Goal: Task Accomplishment & Management: Manage account settings

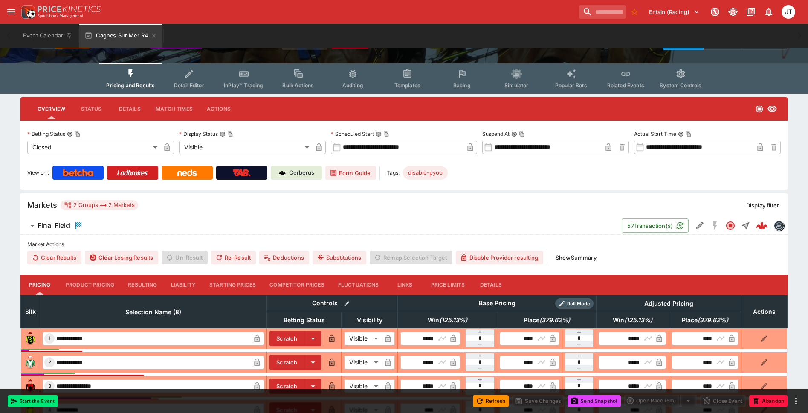
scroll to position [85, 0]
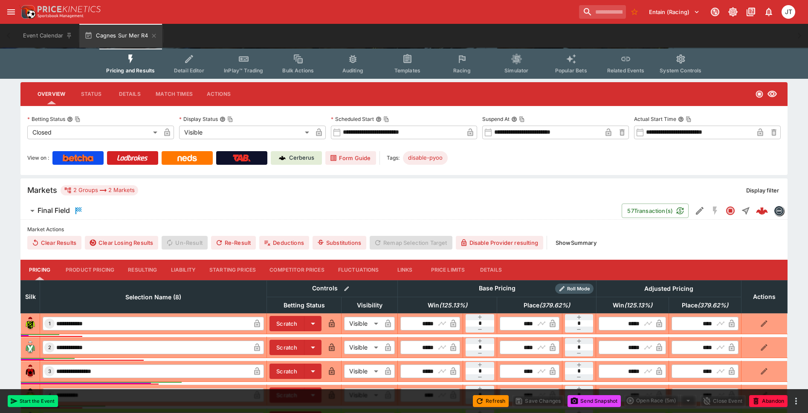
click at [35, 211] on icon "button" at bounding box center [32, 211] width 10 height 10
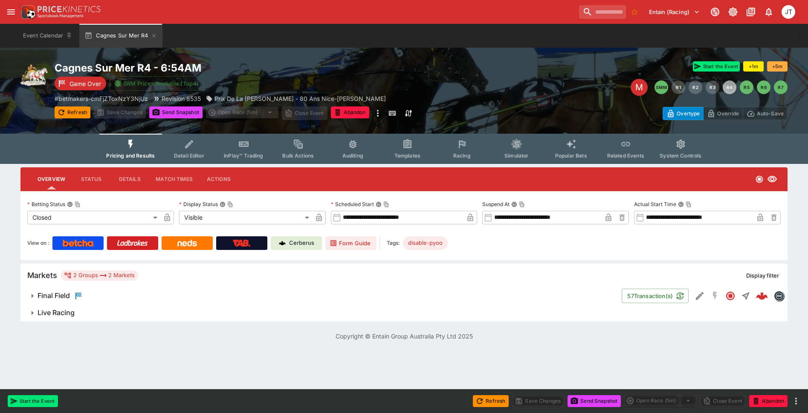
scroll to position [0, 0]
click at [35, 297] on icon "button" at bounding box center [32, 296] width 10 height 10
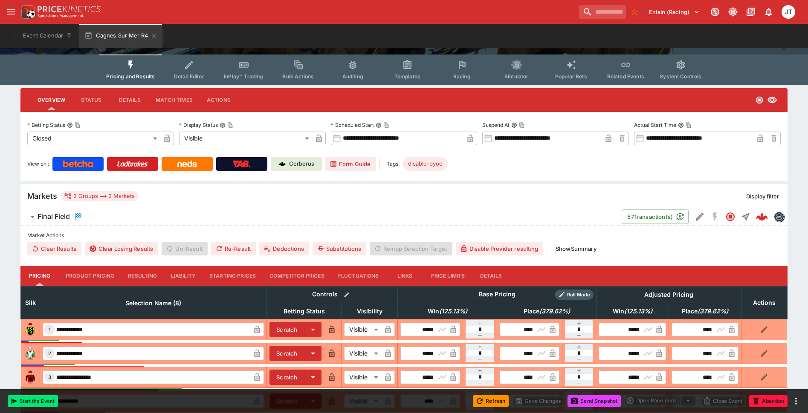
scroll to position [85, 0]
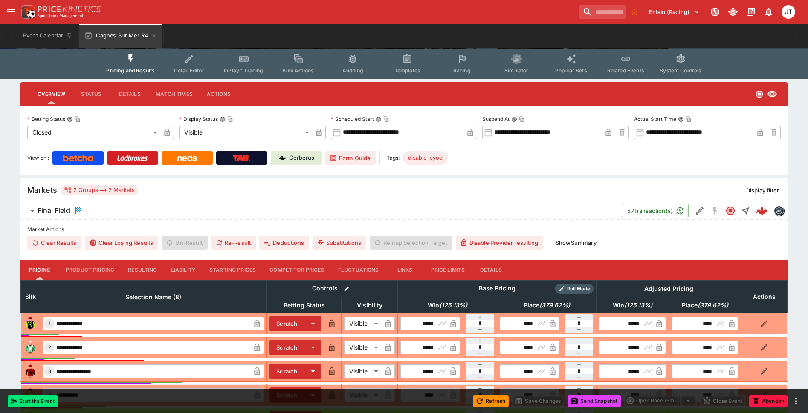
click at [99, 95] on button "Status" at bounding box center [91, 94] width 38 height 20
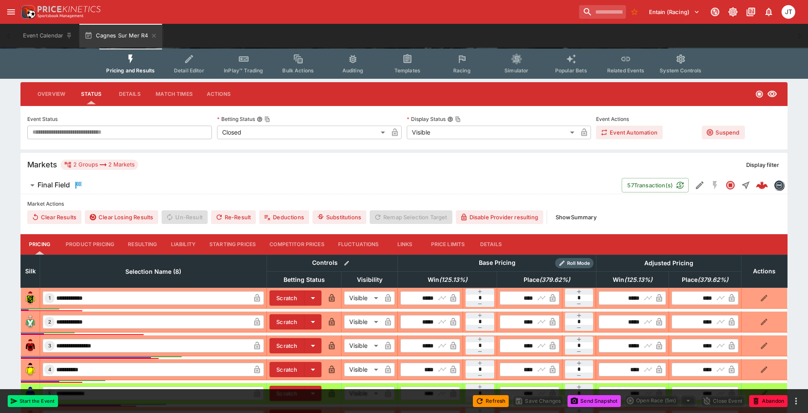
click at [127, 96] on button "Details" at bounding box center [129, 94] width 38 height 20
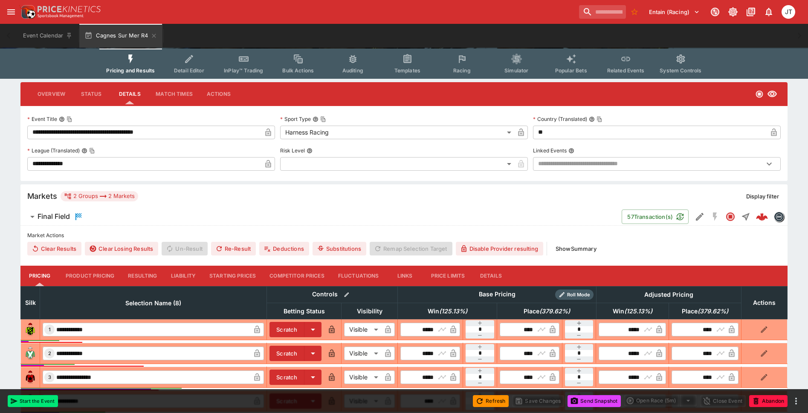
click at [172, 98] on button "Match Times" at bounding box center [174, 94] width 51 height 20
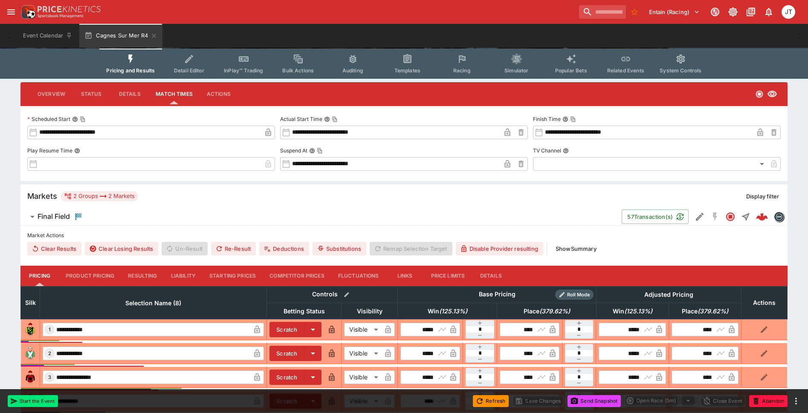
click at [219, 93] on button "Actions" at bounding box center [218, 94] width 38 height 20
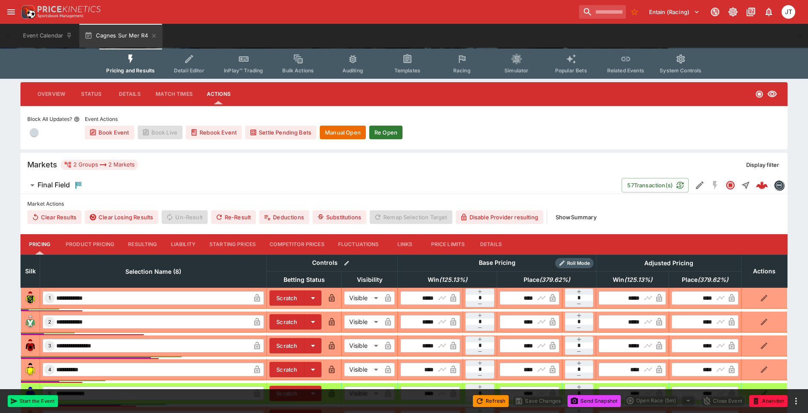
click at [53, 99] on button "Overview" at bounding box center [51, 94] width 41 height 20
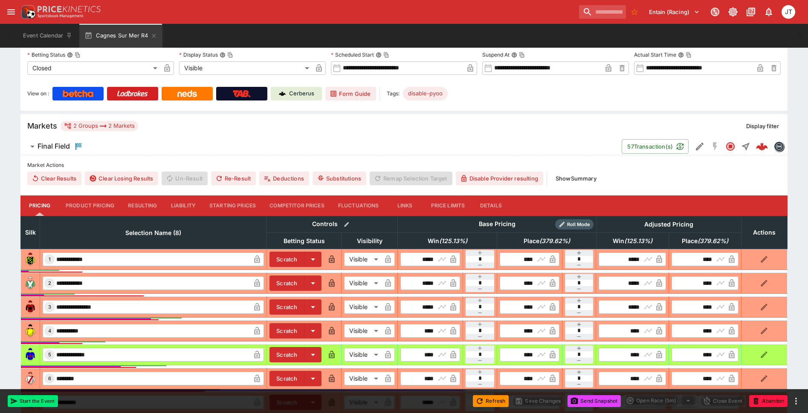
scroll to position [170, 0]
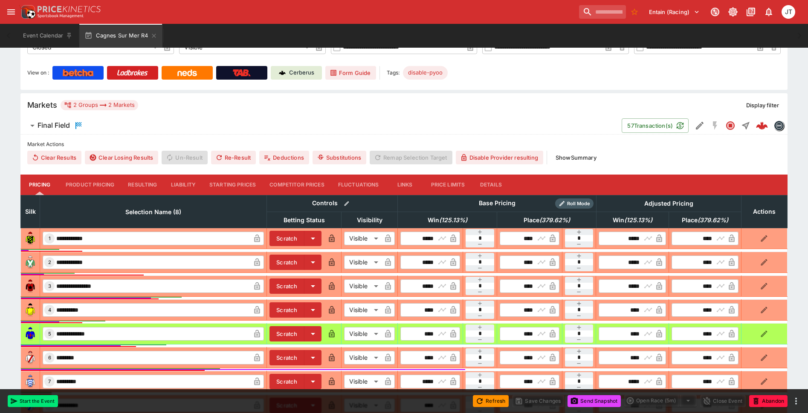
click at [491, 181] on button "Details" at bounding box center [490, 185] width 38 height 20
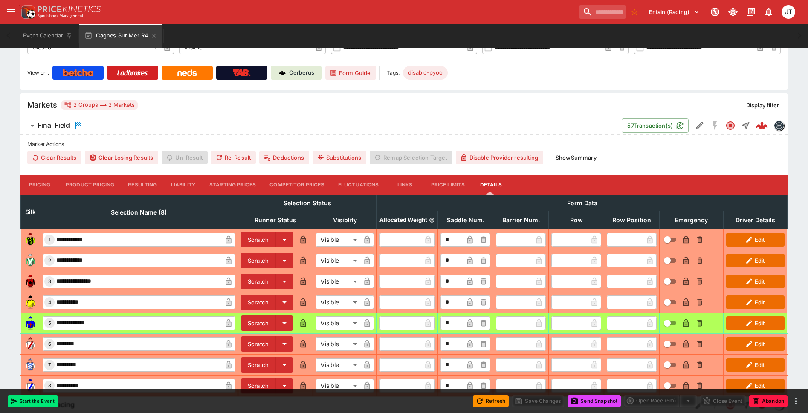
click at [456, 184] on button "Price Limits" at bounding box center [448, 185] width 48 height 20
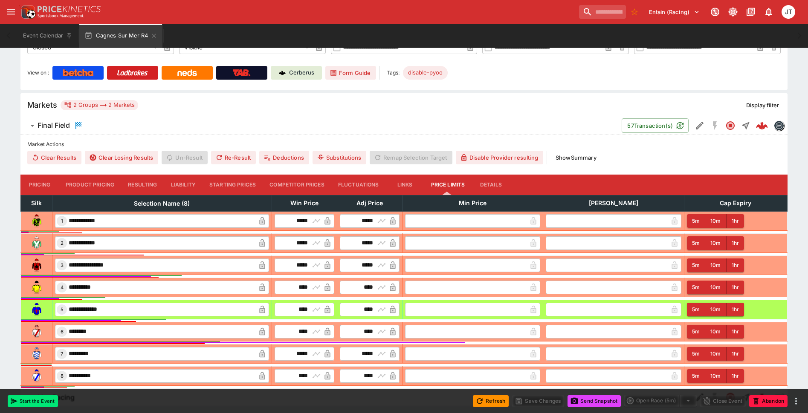
click at [392, 187] on button "Links" at bounding box center [405, 185] width 38 height 20
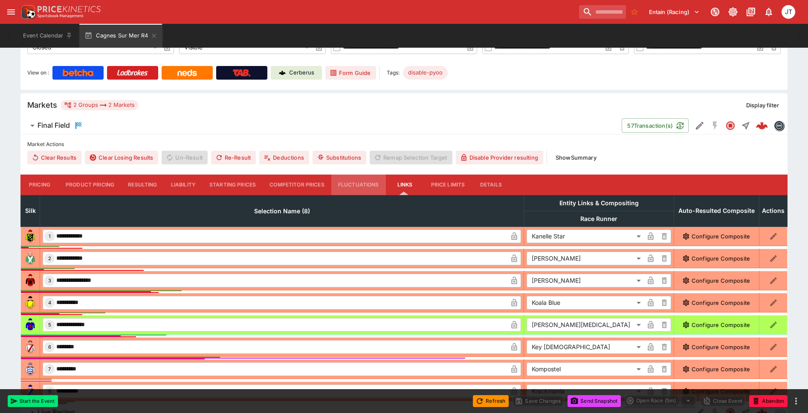
click at [364, 185] on button "Fluctuations" at bounding box center [358, 185] width 55 height 20
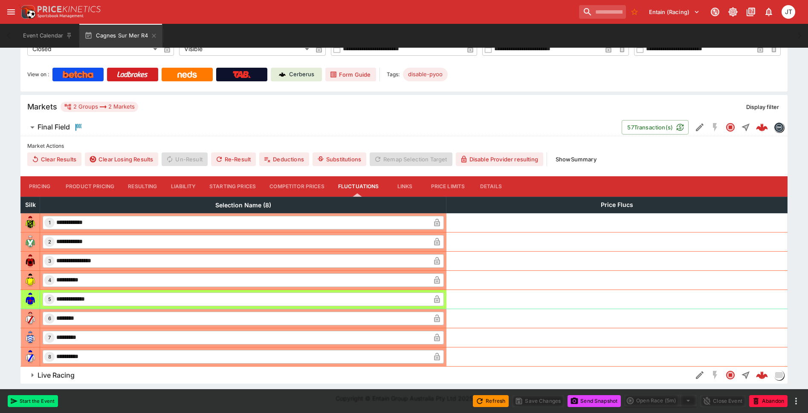
click at [287, 186] on button "Competitor Prices" at bounding box center [297, 186] width 69 height 20
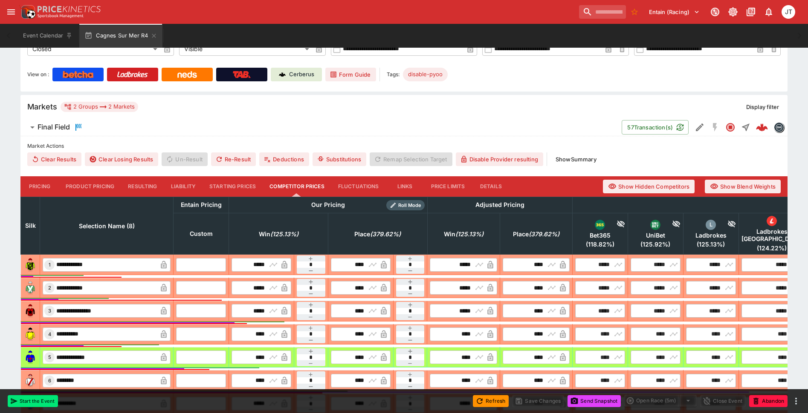
click at [233, 185] on button "Starting Prices" at bounding box center [232, 186] width 60 height 20
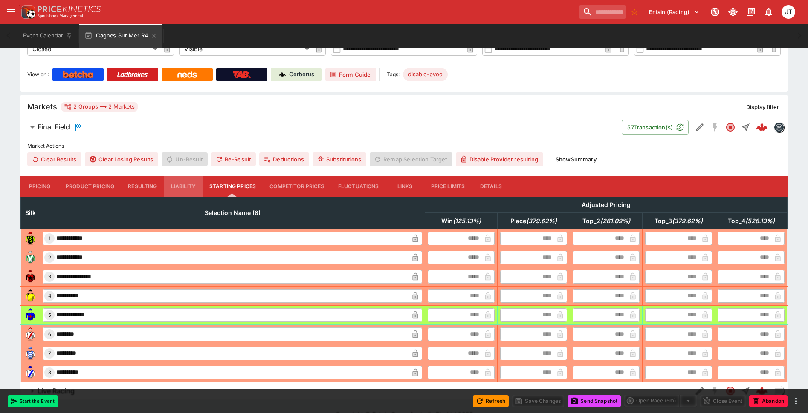
click at [186, 185] on button "Liability" at bounding box center [183, 186] width 38 height 20
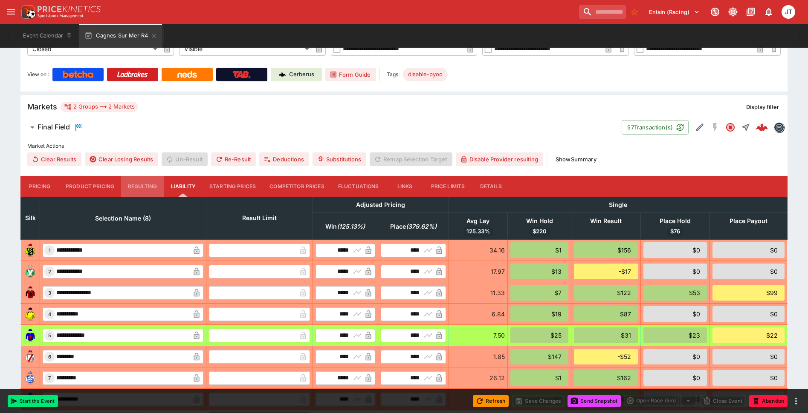
click at [141, 185] on button "Resulting" at bounding box center [142, 186] width 43 height 20
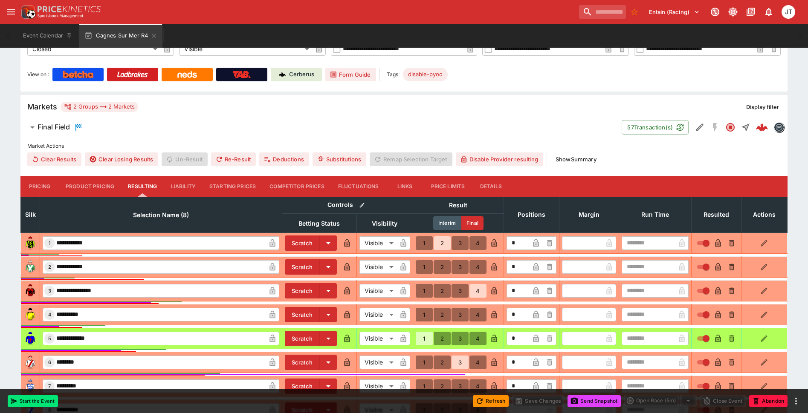
click at [91, 185] on button "Product Pricing" at bounding box center [90, 186] width 62 height 20
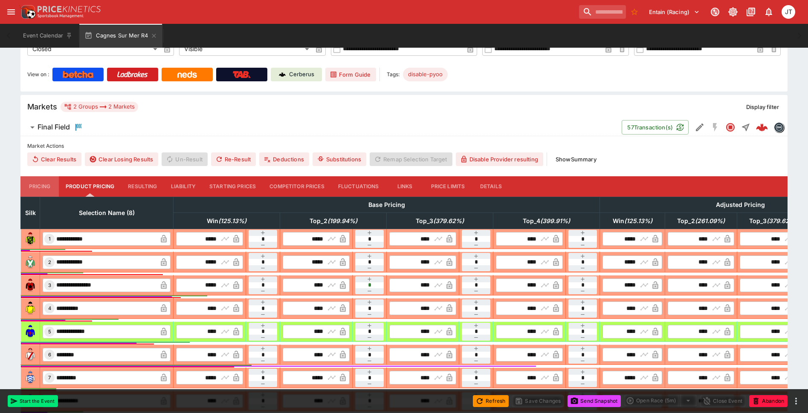
click at [35, 185] on button "Pricing" at bounding box center [39, 186] width 38 height 20
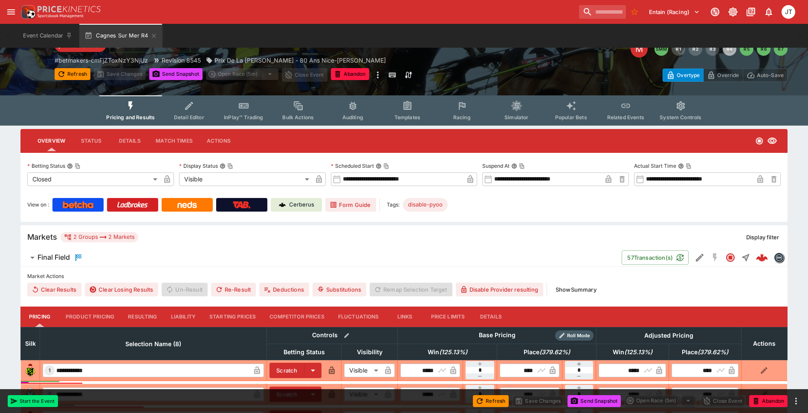
scroll to position [29, 0]
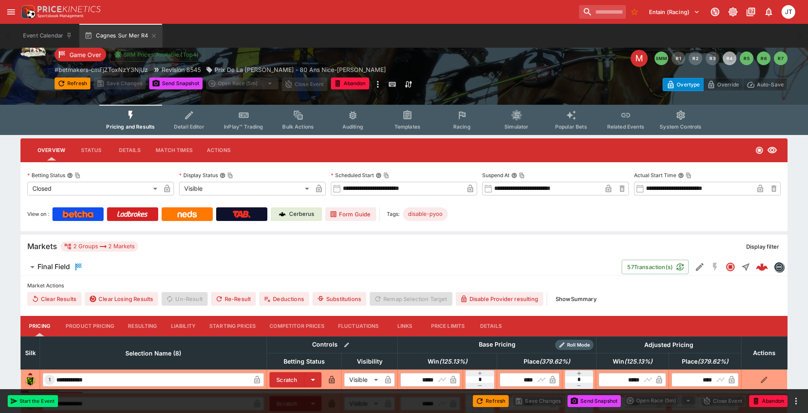
click at [87, 155] on button "Status" at bounding box center [91, 150] width 38 height 20
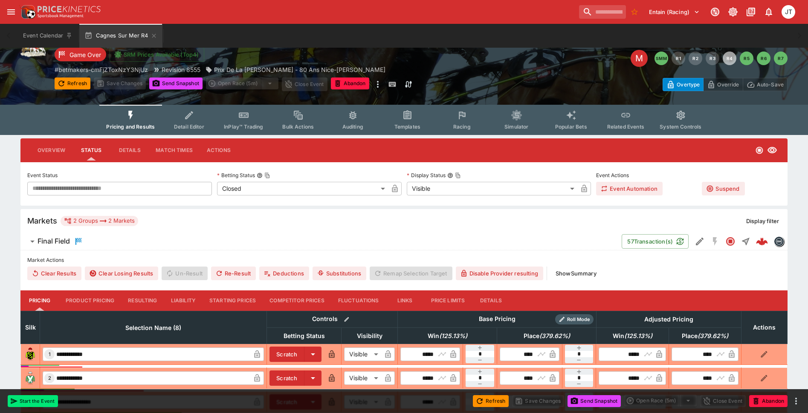
click at [131, 153] on button "Details" at bounding box center [129, 150] width 38 height 20
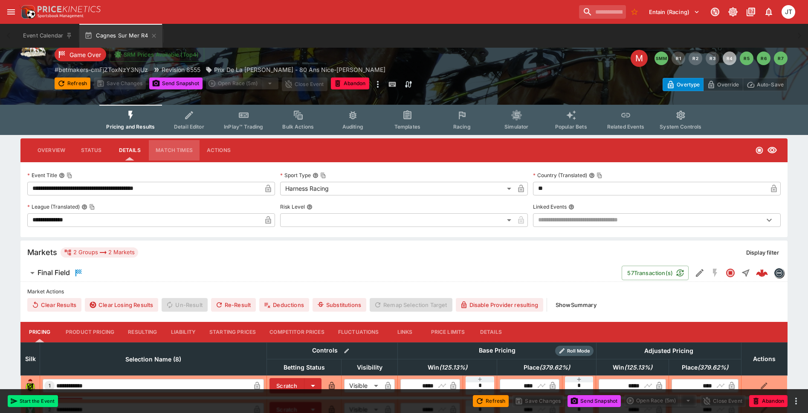
click at [173, 147] on button "Match Times" at bounding box center [174, 150] width 51 height 20
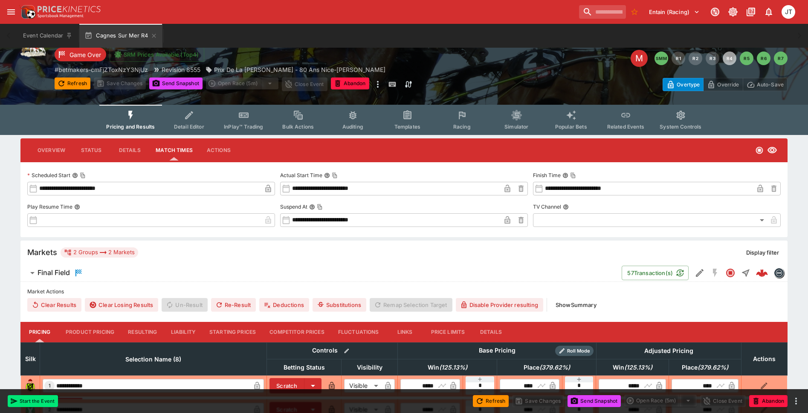
click at [219, 152] on button "Actions" at bounding box center [218, 150] width 38 height 20
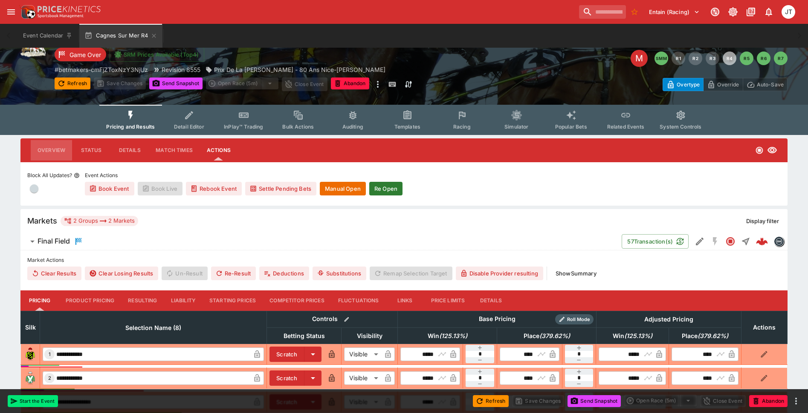
click at [60, 153] on button "Overview" at bounding box center [51, 150] width 41 height 20
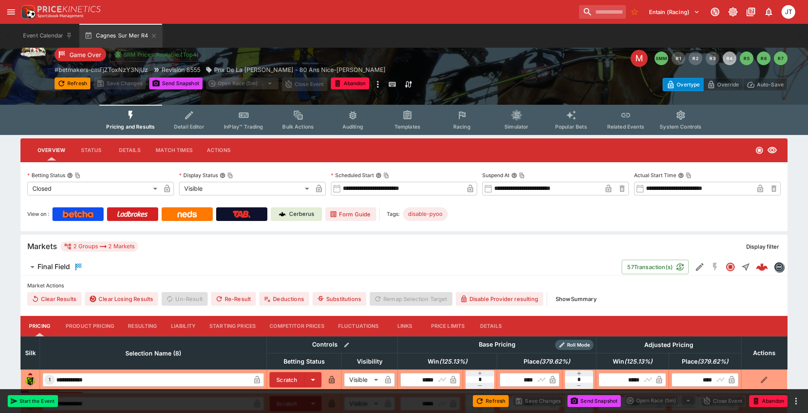
click at [191, 124] on span "Detail Editor" at bounding box center [189, 127] width 30 height 6
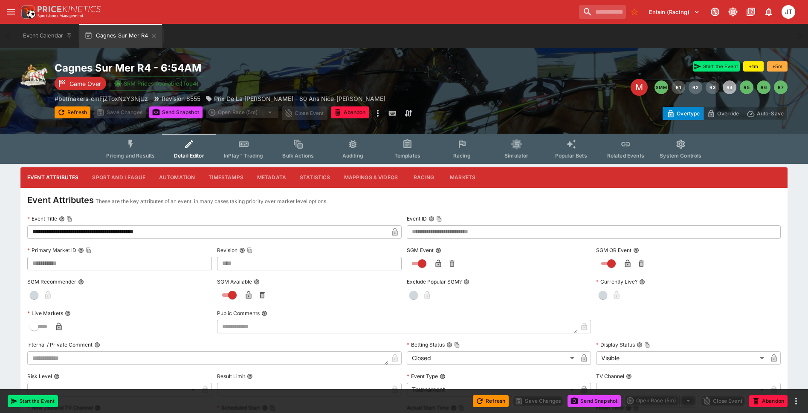
click at [147, 147] on button "Pricing and Results" at bounding box center [130, 149] width 62 height 30
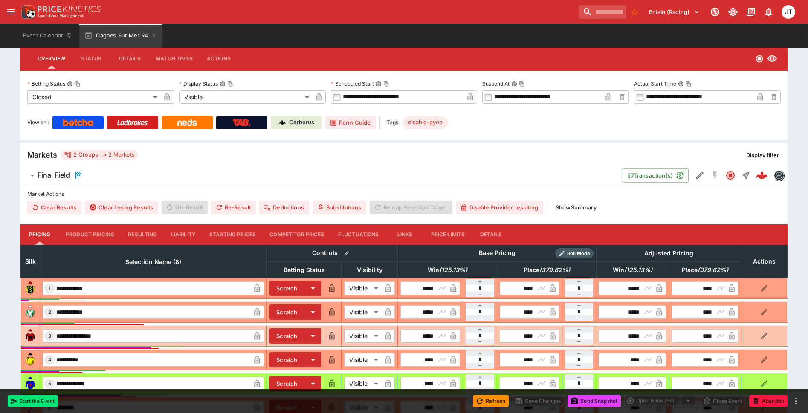
scroll to position [114, 0]
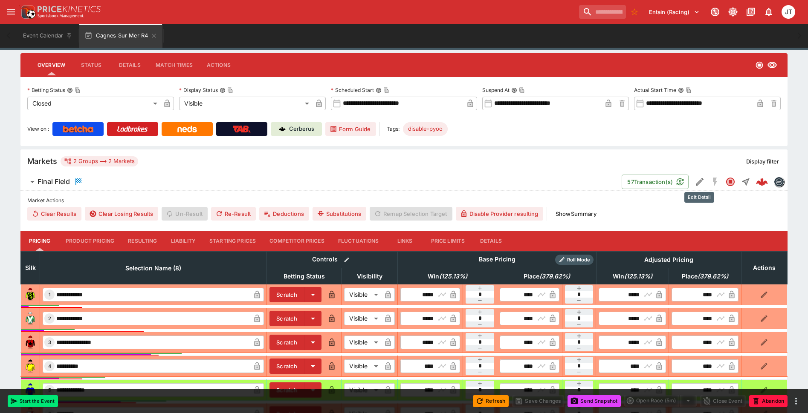
click at [696, 181] on icon "Edit Detail" at bounding box center [699, 182] width 10 height 10
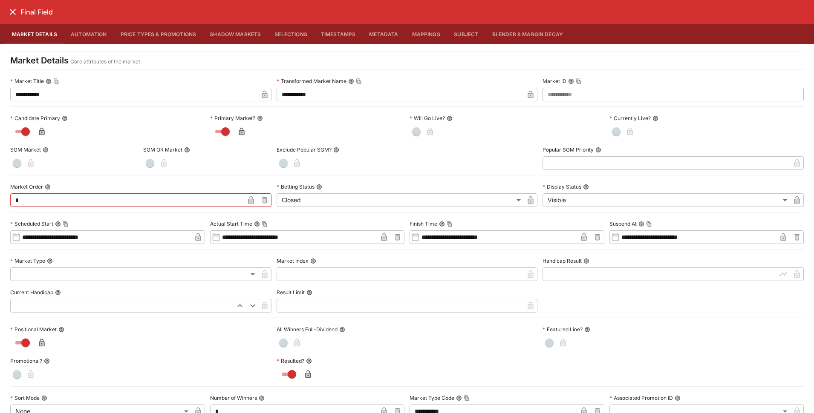
click at [12, 10] on icon "close" at bounding box center [13, 12] width 10 height 10
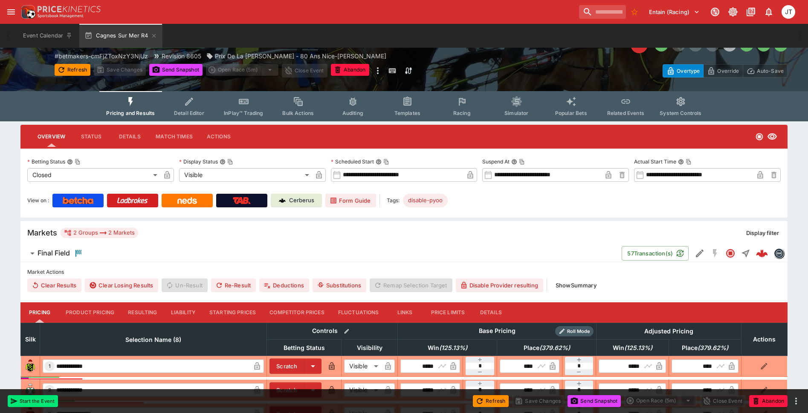
scroll to position [85, 0]
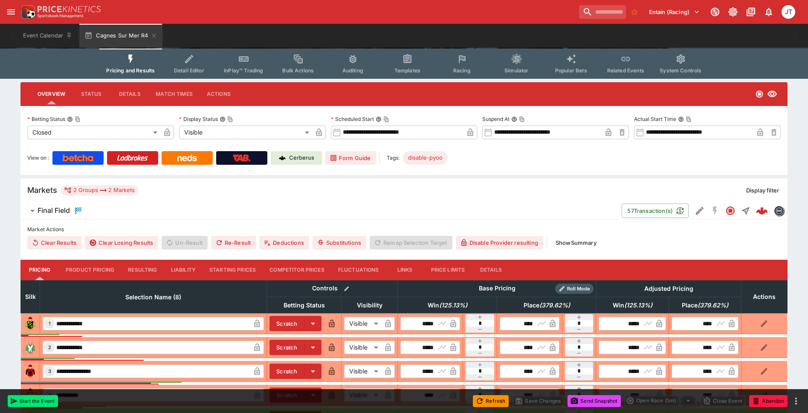
click at [574, 241] on button "Show Summary" at bounding box center [575, 243] width 51 height 14
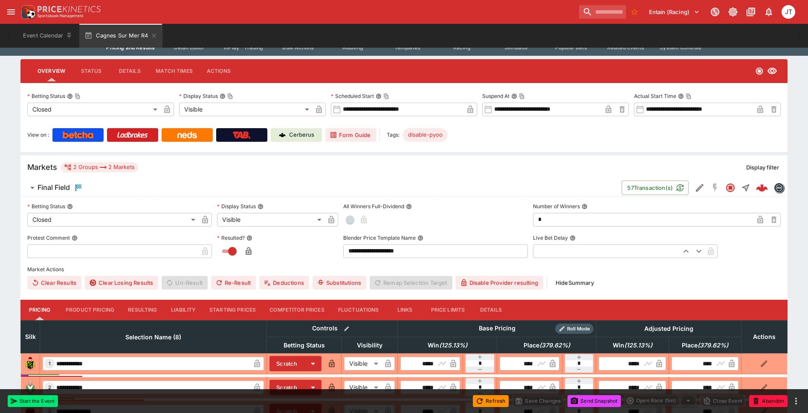
scroll to position [128, 0]
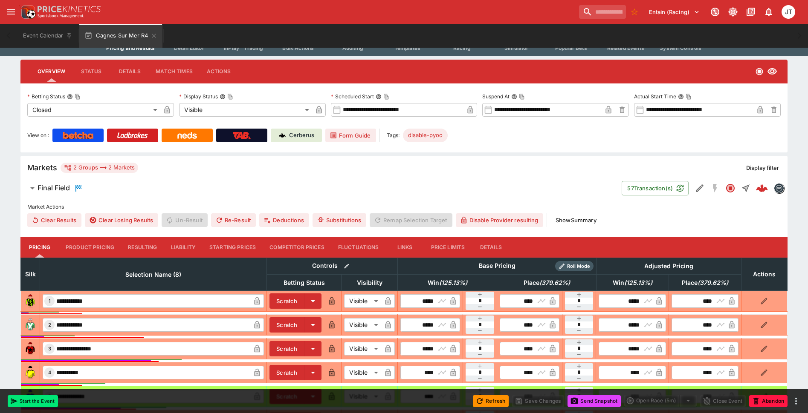
scroll to position [128, 0]
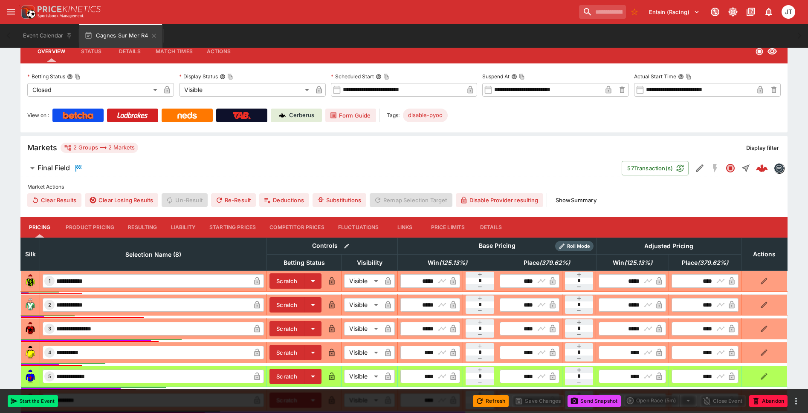
click at [578, 199] on button "Show Summary" at bounding box center [575, 200] width 51 height 14
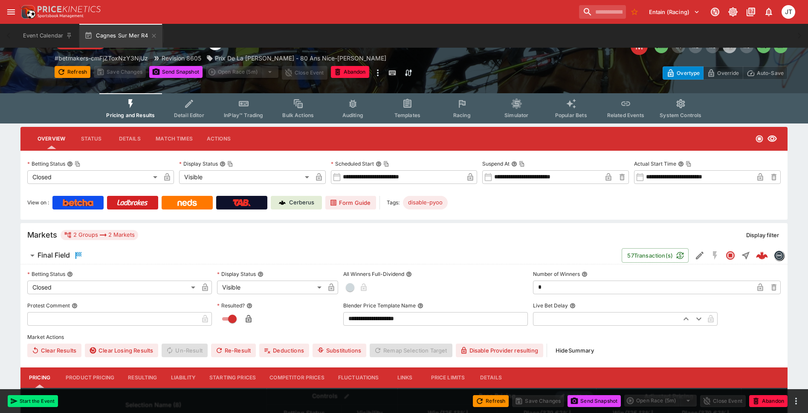
scroll to position [43, 0]
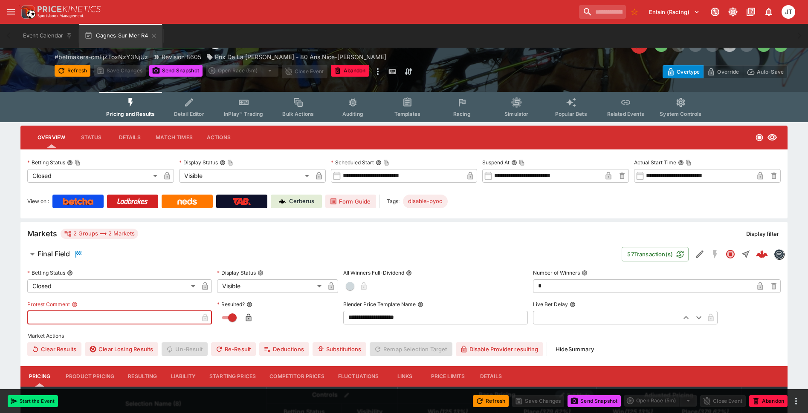
click at [73, 317] on input "text" at bounding box center [112, 318] width 171 height 14
paste input "**********"
type input "**********"
click at [528, 401] on button "Save Changes" at bounding box center [538, 401] width 52 height 12
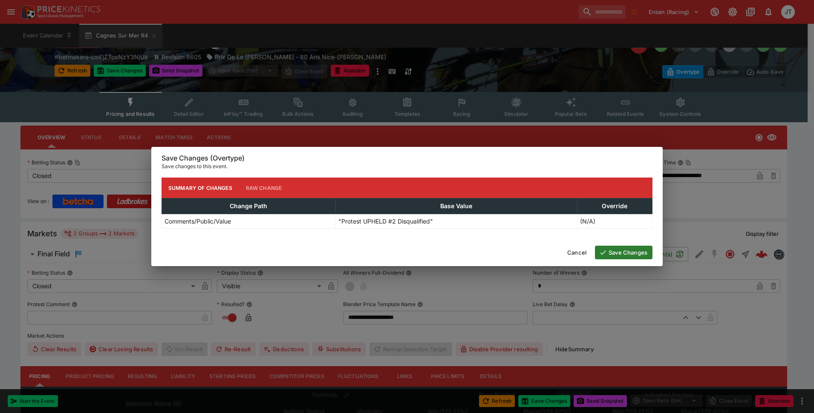
click at [609, 256] on button "Save Changes" at bounding box center [624, 253] width 58 height 14
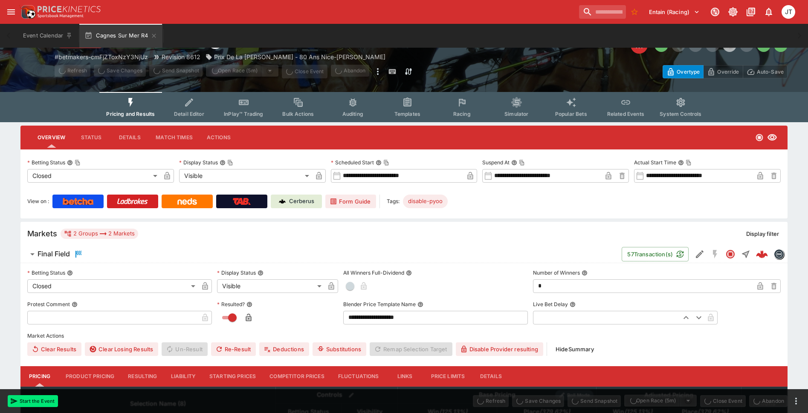
type input "**********"
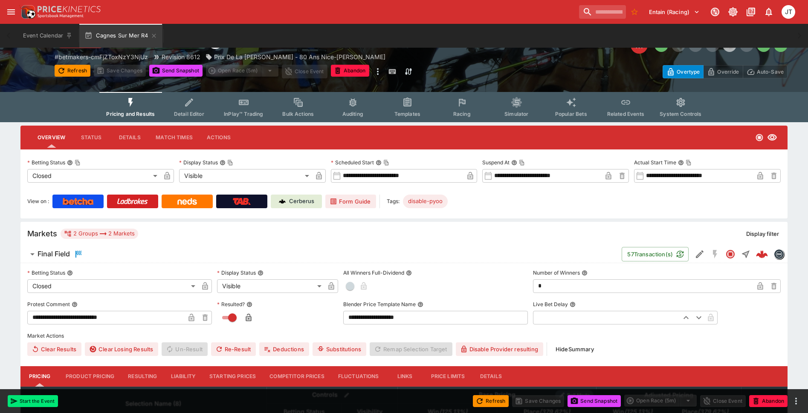
drag, startPoint x: 598, startPoint y: 403, endPoint x: 585, endPoint y: 403, distance: 13.2
click at [598, 403] on button "Send Snapshot" at bounding box center [593, 401] width 53 height 12
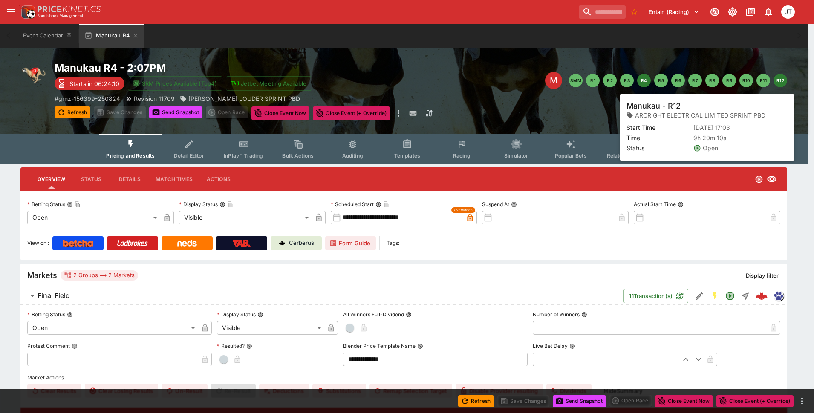
click at [778, 83] on button "R12" at bounding box center [780, 81] width 14 height 14
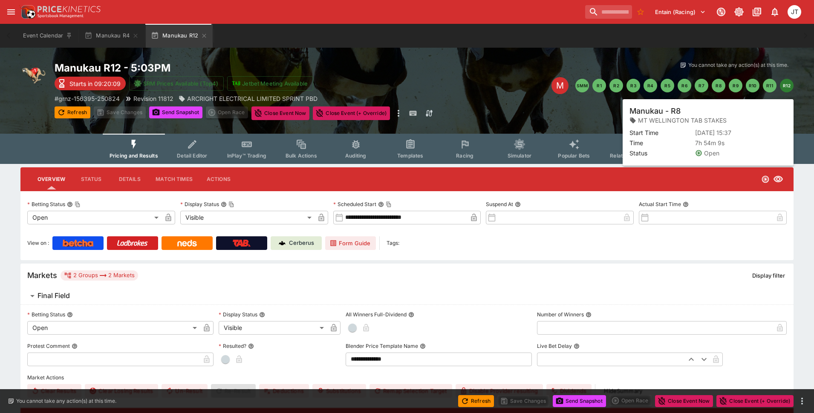
type input "**********"
type input "*******"
type input "**********"
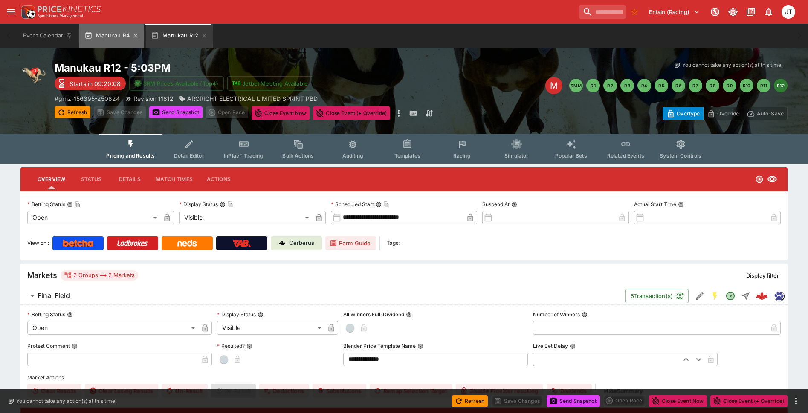
click at [99, 35] on button "Manukau R4" at bounding box center [111, 36] width 65 height 24
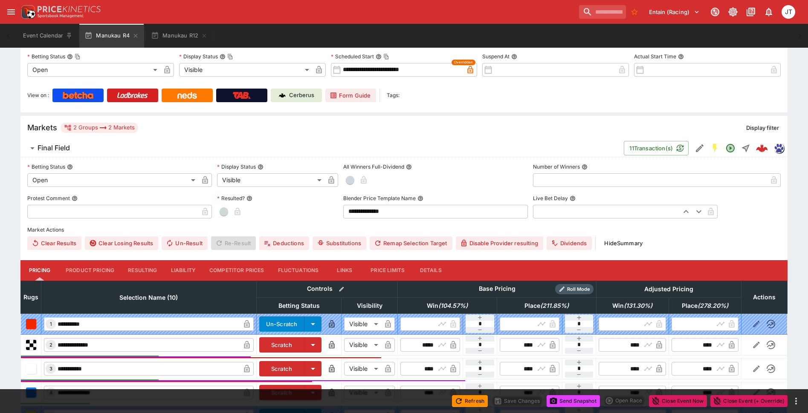
scroll to position [170, 0]
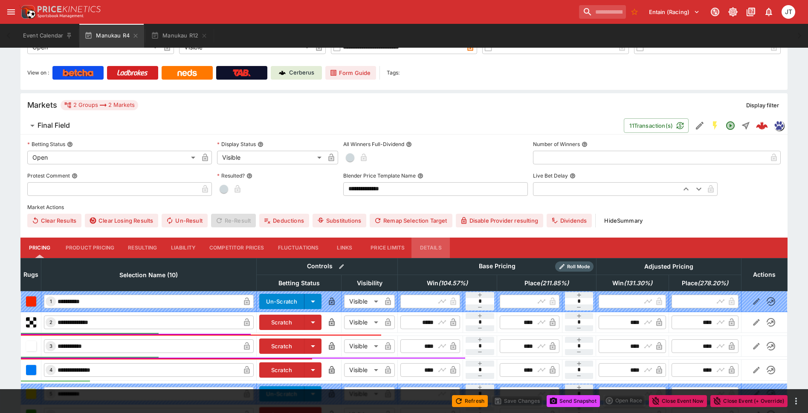
click at [436, 251] on button "Details" at bounding box center [430, 248] width 38 height 20
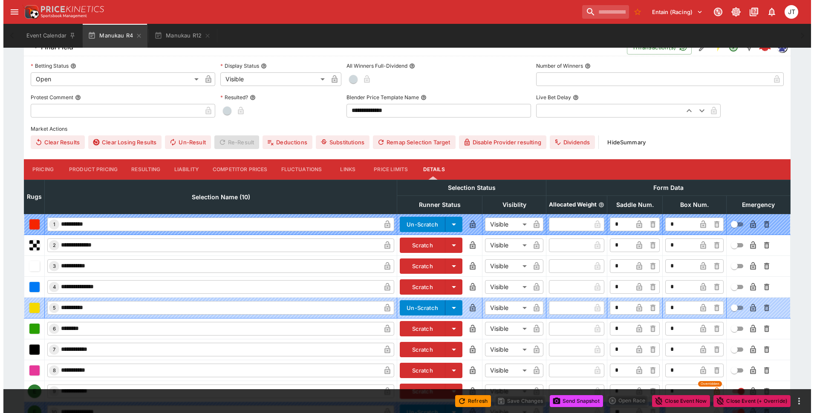
scroll to position [305, 0]
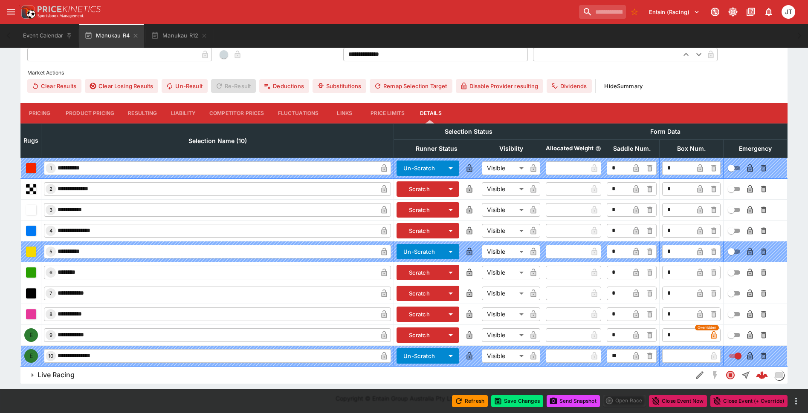
click at [753, 335] on icon "button" at bounding box center [749, 335] width 9 height 9
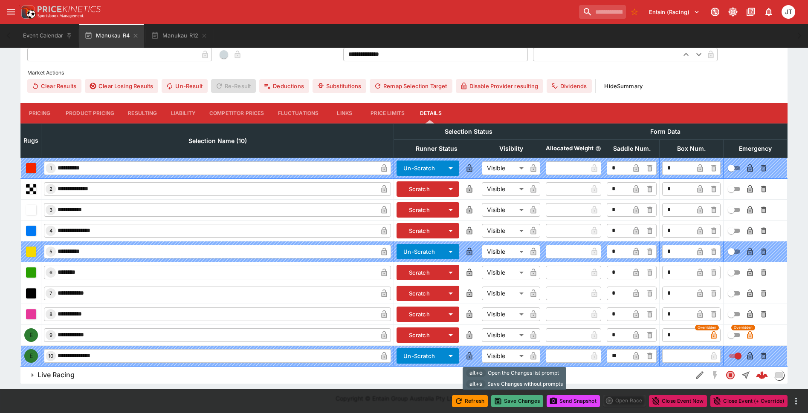
click at [523, 401] on button "Save Changes" at bounding box center [517, 401] width 52 height 12
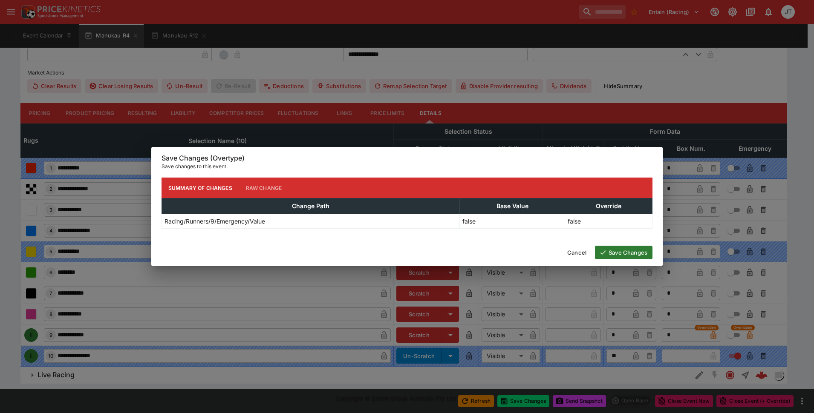
click at [610, 253] on button "Save Changes" at bounding box center [624, 253] width 58 height 14
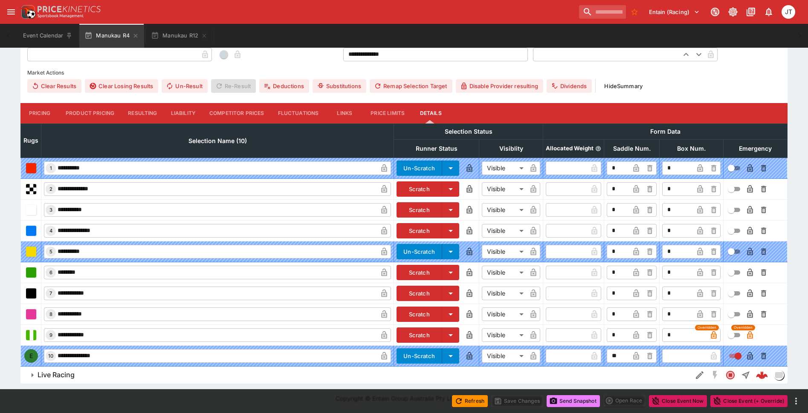
click at [566, 401] on button "Send Snapshot" at bounding box center [572, 401] width 53 height 12
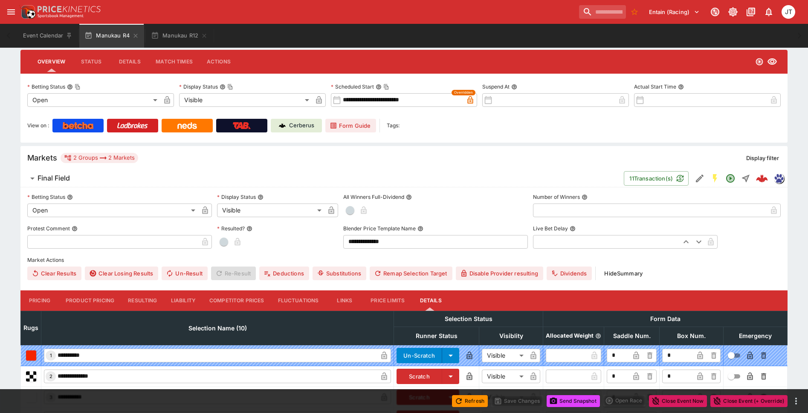
scroll to position [0, 0]
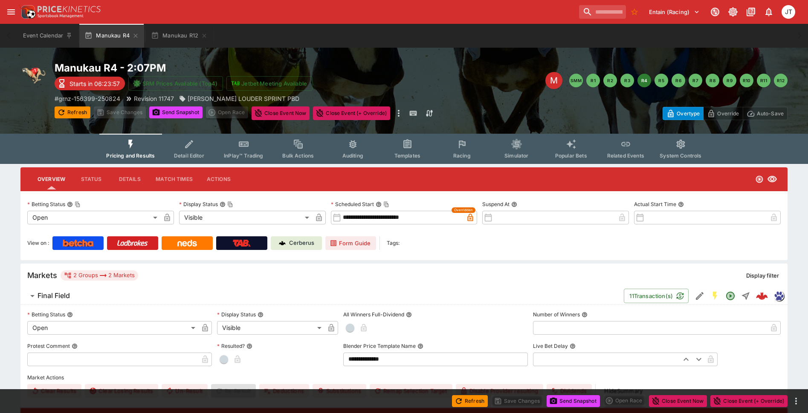
click at [627, 145] on icon "Event type filters" at bounding box center [625, 144] width 9 height 5
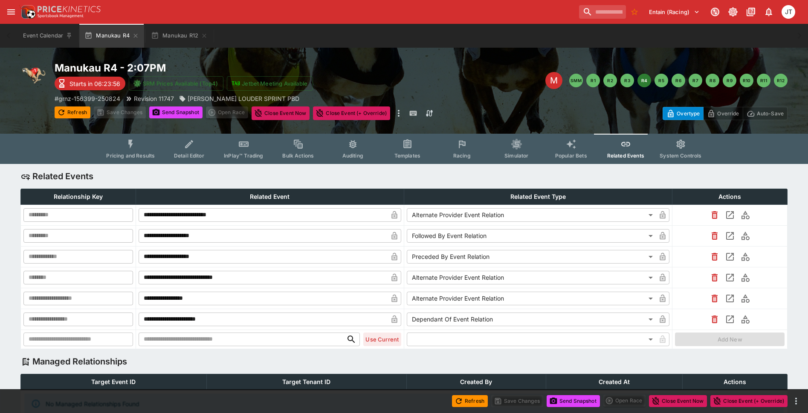
type input "**********"
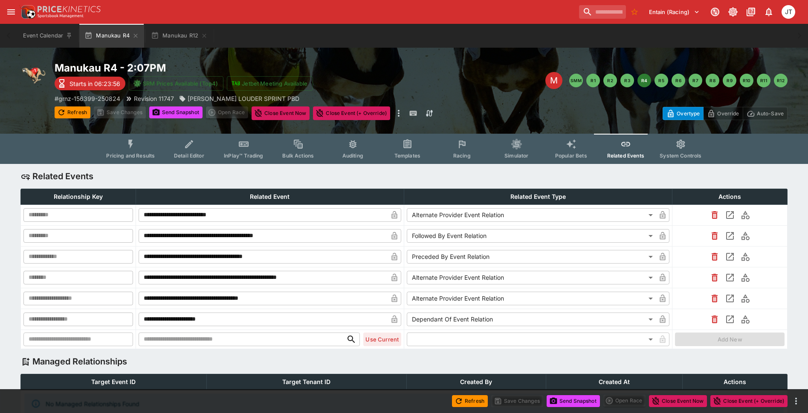
type input "**********"
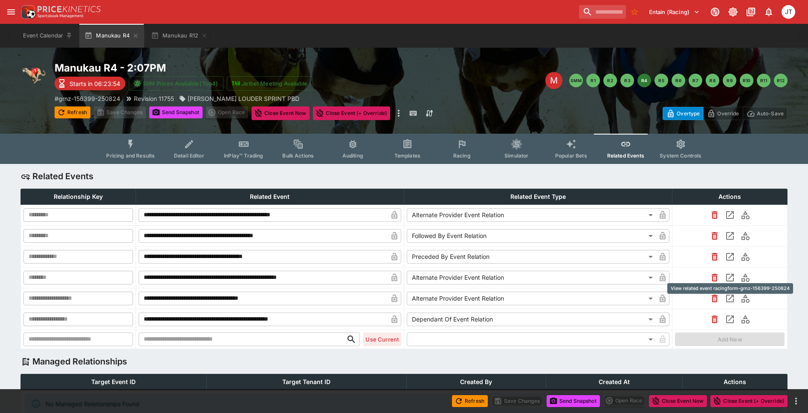
click at [731, 276] on icon "View related event racingform-grnz-156399-250824" at bounding box center [729, 278] width 10 height 10
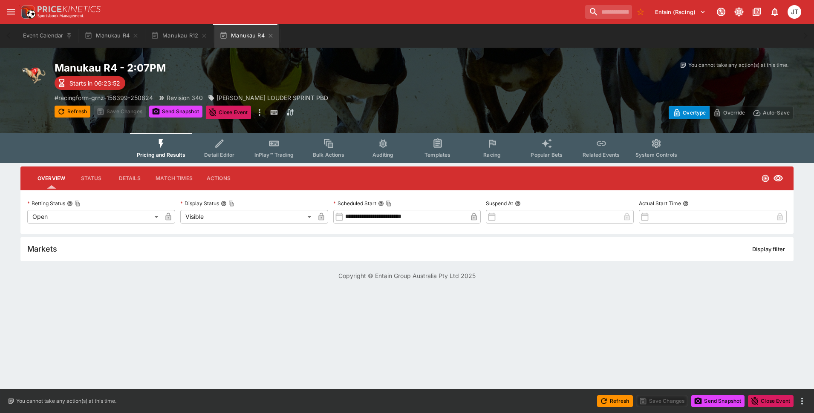
click at [494, 145] on icon "Event type filters" at bounding box center [492, 144] width 7 height 8
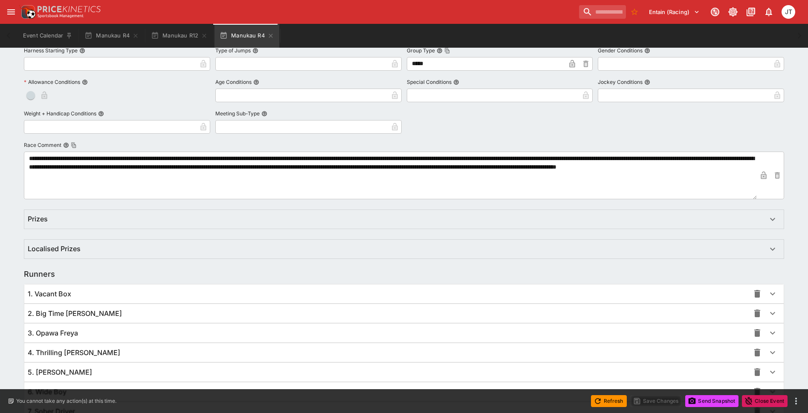
scroll to position [507, 0]
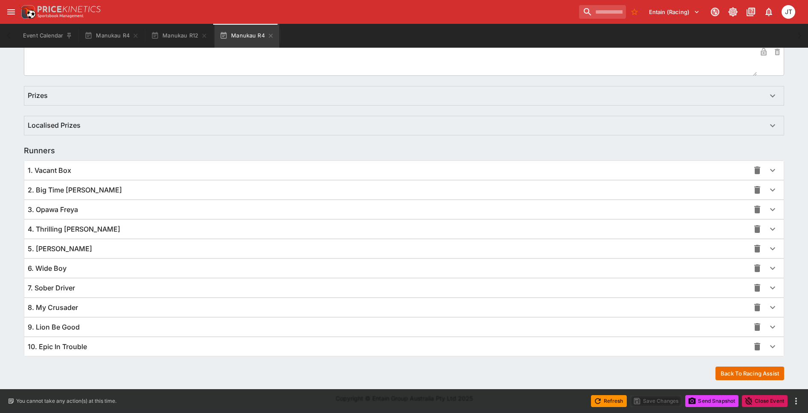
click at [259, 330] on div "9. Lion Be Good" at bounding box center [388, 327] width 721 height 9
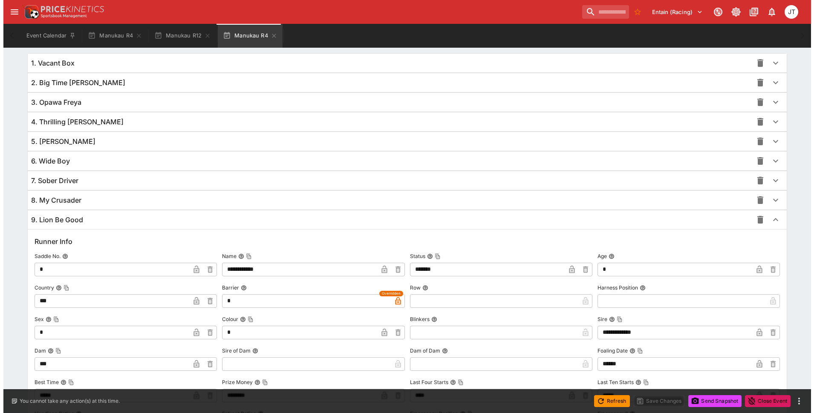
scroll to position [720, 0]
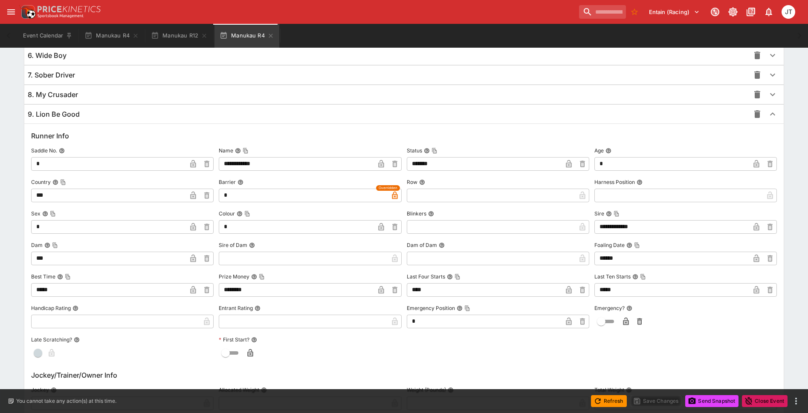
click at [624, 324] on icon "button" at bounding box center [625, 322] width 4 height 3
click at [661, 405] on button "Save Changes" at bounding box center [656, 401] width 52 height 12
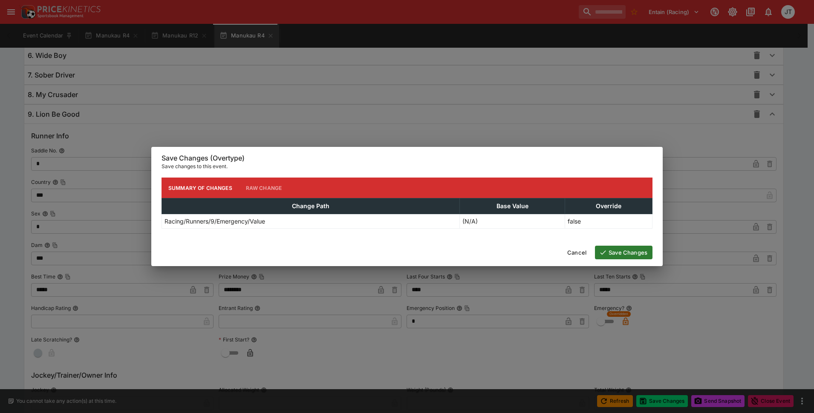
click at [628, 251] on button "Save Changes" at bounding box center [624, 253] width 58 height 14
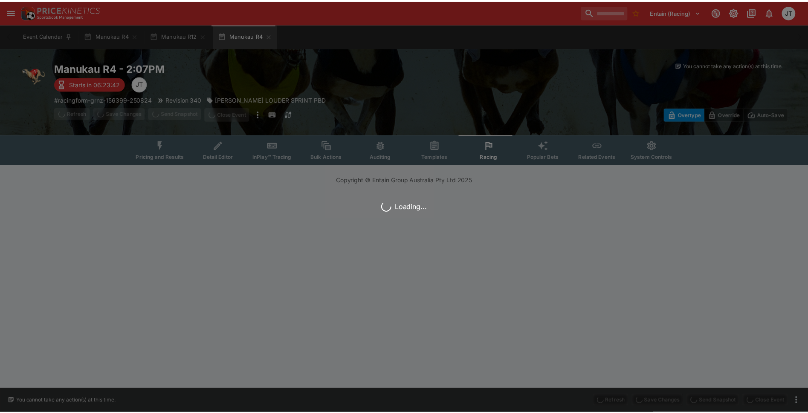
scroll to position [0, 0]
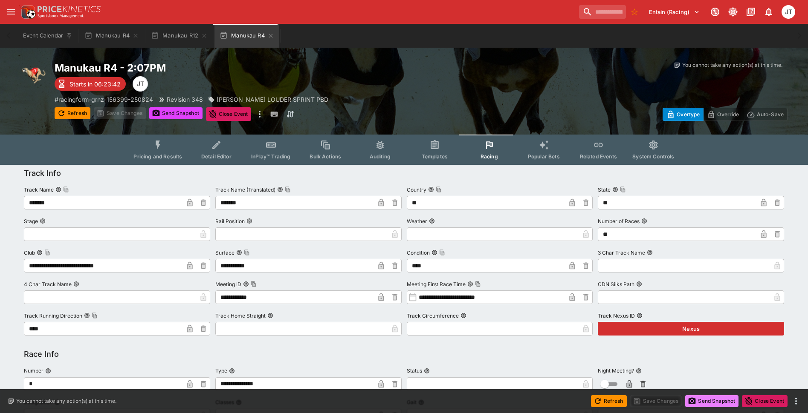
click at [708, 401] on button "Send Snapshot" at bounding box center [711, 401] width 53 height 12
click at [267, 36] on icon "button" at bounding box center [270, 35] width 7 height 7
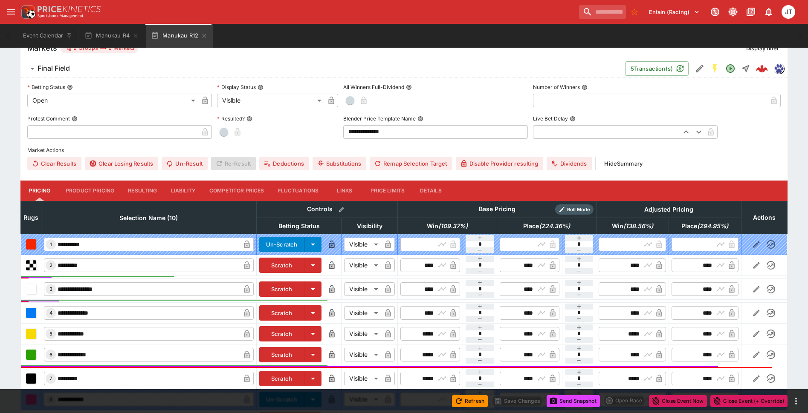
scroll to position [256, 0]
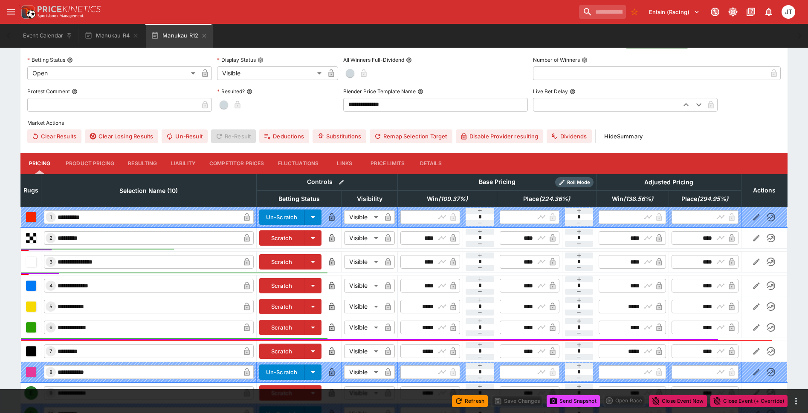
click at [428, 149] on div "**********" at bounding box center [403, 100] width 767 height 100
click at [428, 168] on button "Details" at bounding box center [430, 163] width 38 height 20
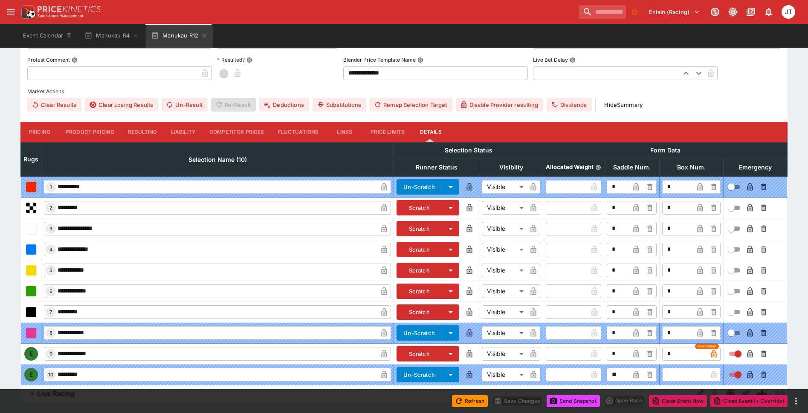
scroll to position [306, 0]
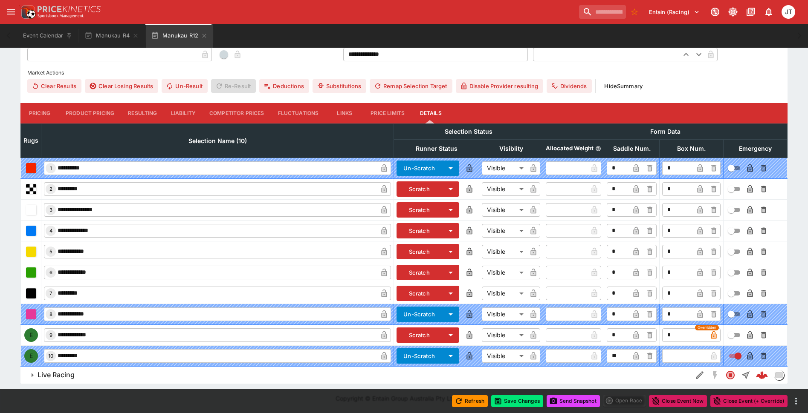
click at [750, 335] on icon "button" at bounding box center [749, 336] width 4 height 3
click at [516, 400] on button "Save Changes" at bounding box center [517, 401] width 52 height 12
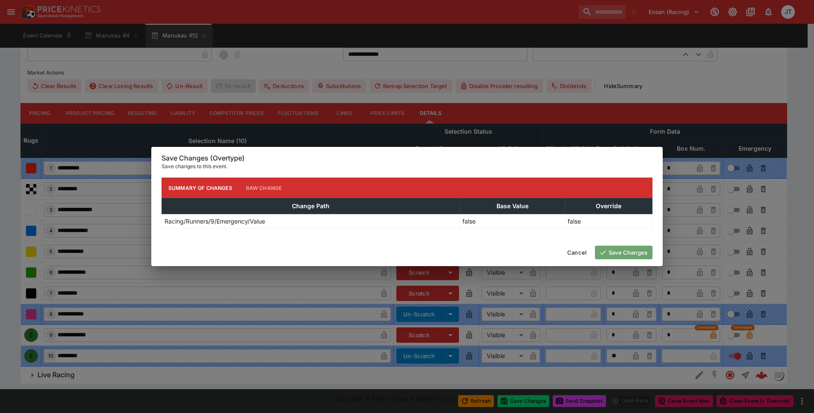
click at [616, 254] on button "Save Changes" at bounding box center [624, 253] width 58 height 14
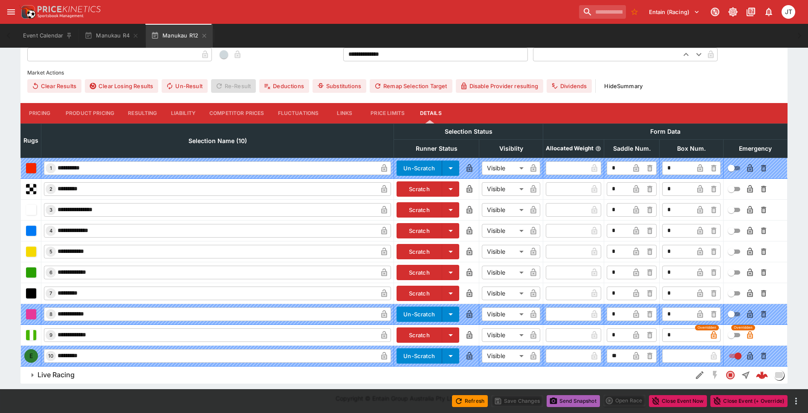
click at [560, 404] on button "Send Snapshot" at bounding box center [572, 401] width 53 height 12
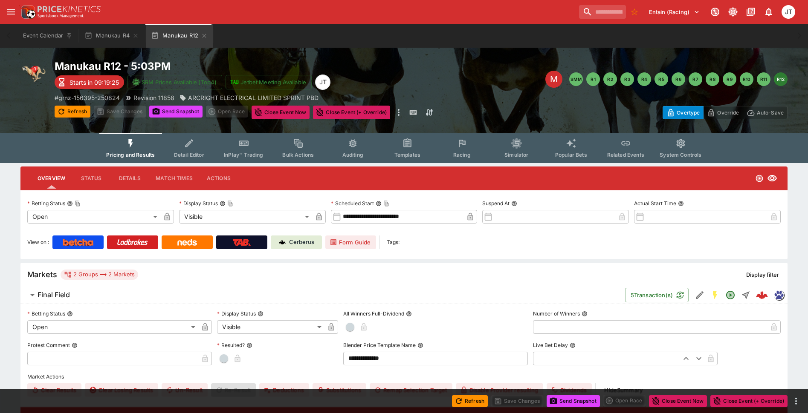
scroll to position [0, 0]
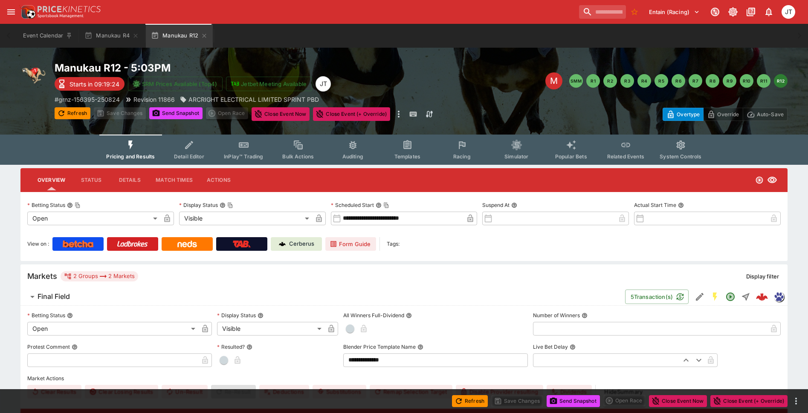
click at [615, 150] on button "Related Events" at bounding box center [625, 150] width 55 height 30
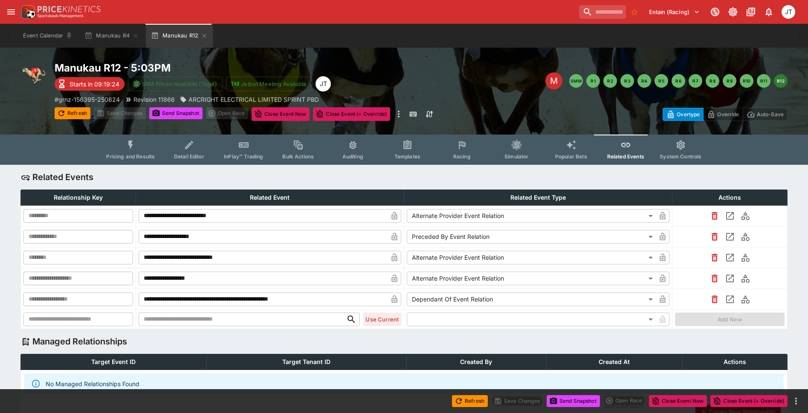
type input "**********"
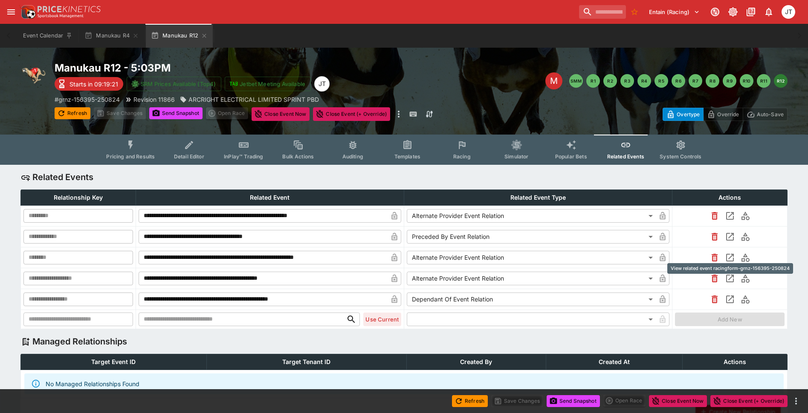
click at [728, 256] on icon "View related event racingform-grnz-156395-250824" at bounding box center [729, 258] width 10 height 10
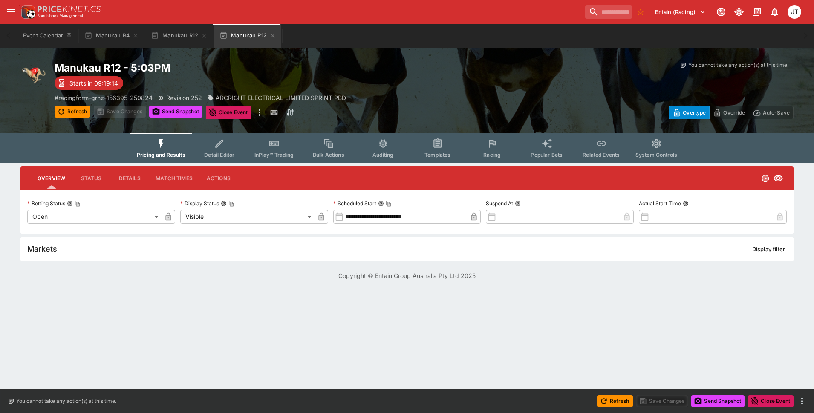
click at [491, 148] on icon "Event type filters" at bounding box center [492, 143] width 11 height 11
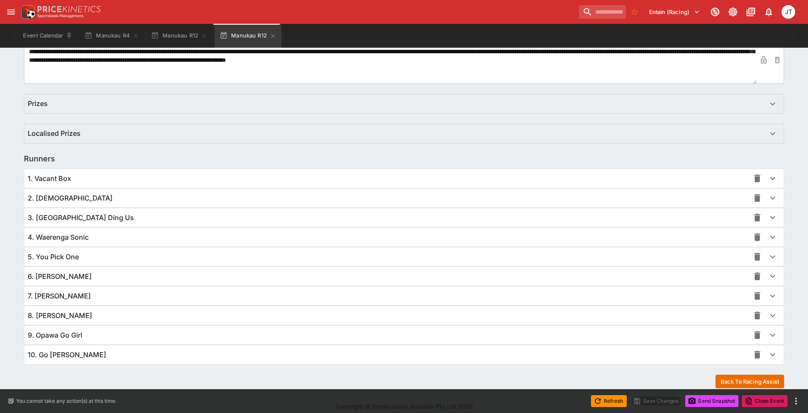
scroll to position [505, 0]
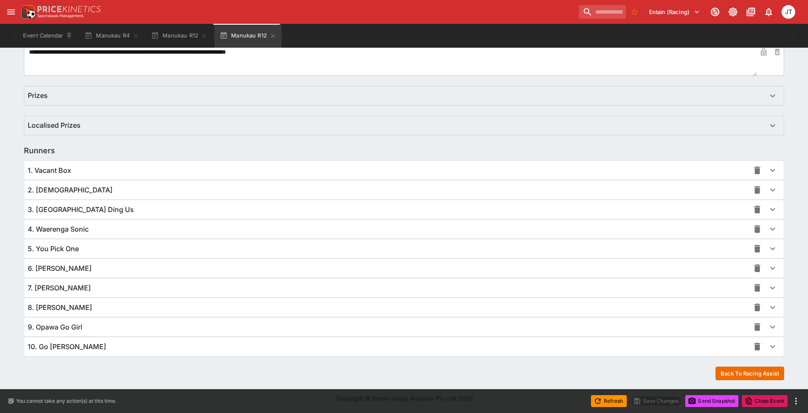
click at [381, 329] on div "9. Opawa Go Girl" at bounding box center [388, 327] width 721 height 9
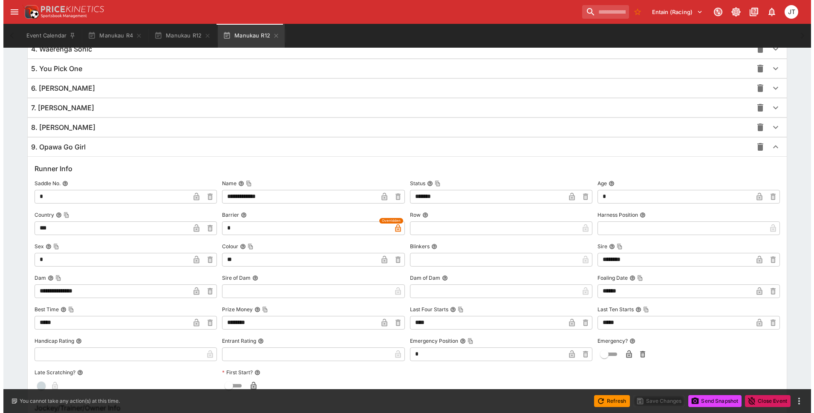
scroll to position [719, 0]
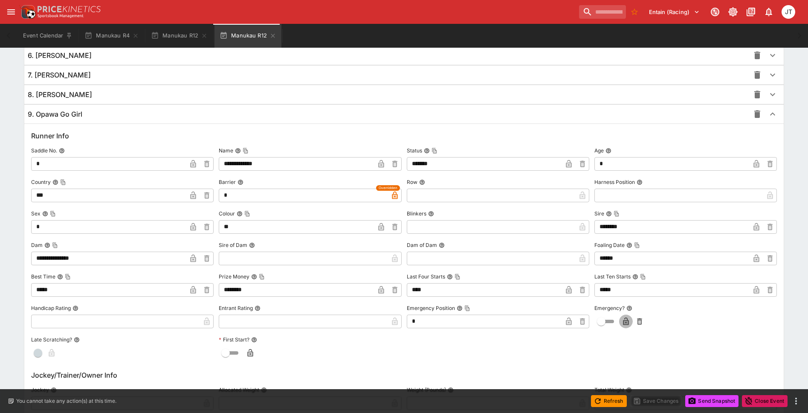
click at [623, 319] on icon "button" at bounding box center [625, 321] width 9 height 9
click at [664, 402] on button "Save Changes" at bounding box center [656, 401] width 52 height 12
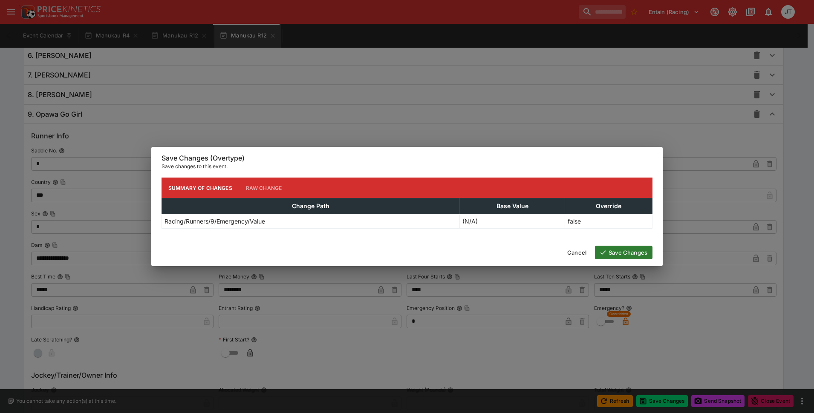
click at [626, 250] on button "Save Changes" at bounding box center [624, 253] width 58 height 14
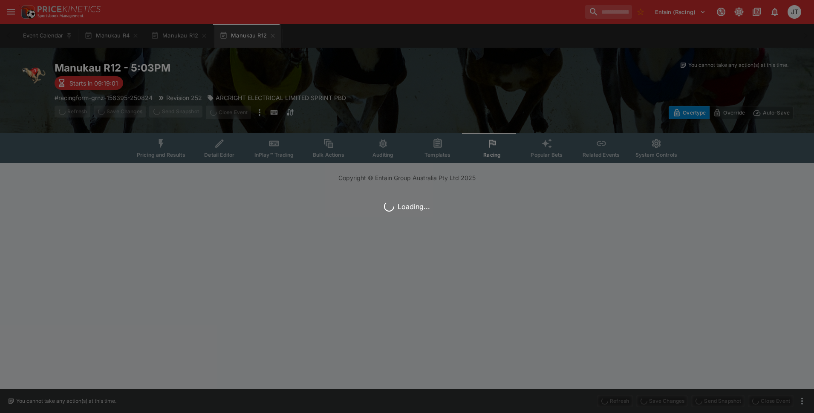
scroll to position [0, 0]
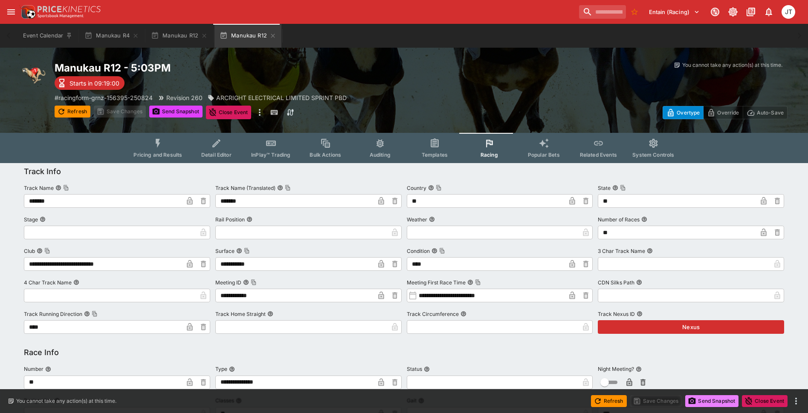
click at [691, 399] on icon "button" at bounding box center [691, 401] width 7 height 6
click at [271, 38] on icon "button" at bounding box center [272, 35] width 7 height 7
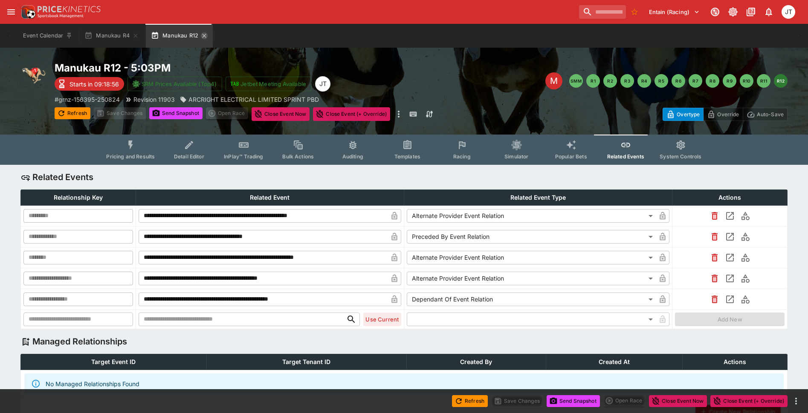
click at [201, 35] on icon "button" at bounding box center [204, 35] width 7 height 7
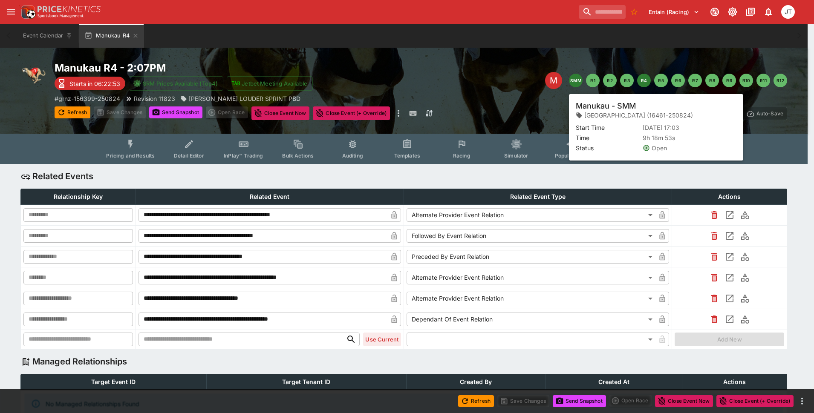
click at [580, 78] on button "SMM" at bounding box center [576, 81] width 14 height 14
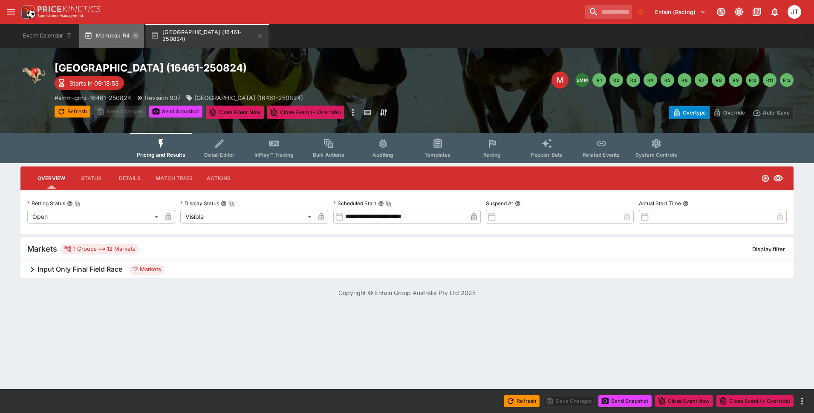
click at [136, 35] on icon "button" at bounding box center [135, 35] width 7 height 7
